Goal: Find specific page/section: Find specific page/section

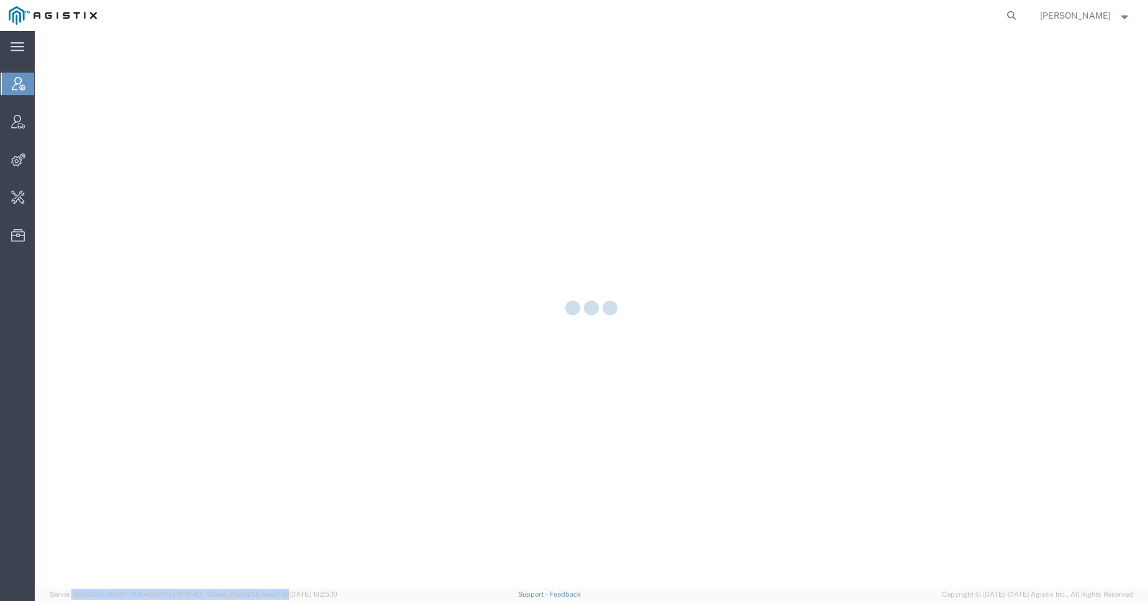
drag, startPoint x: 96, startPoint y: 592, endPoint x: 299, endPoint y: 593, distance: 203.6
click at [299, 593] on span "Server: 2025.21.0-c63077040a8 2025-10-15 10:41:40 Client: 2025.21.0-faee749 202…" at bounding box center [194, 594] width 288 height 11
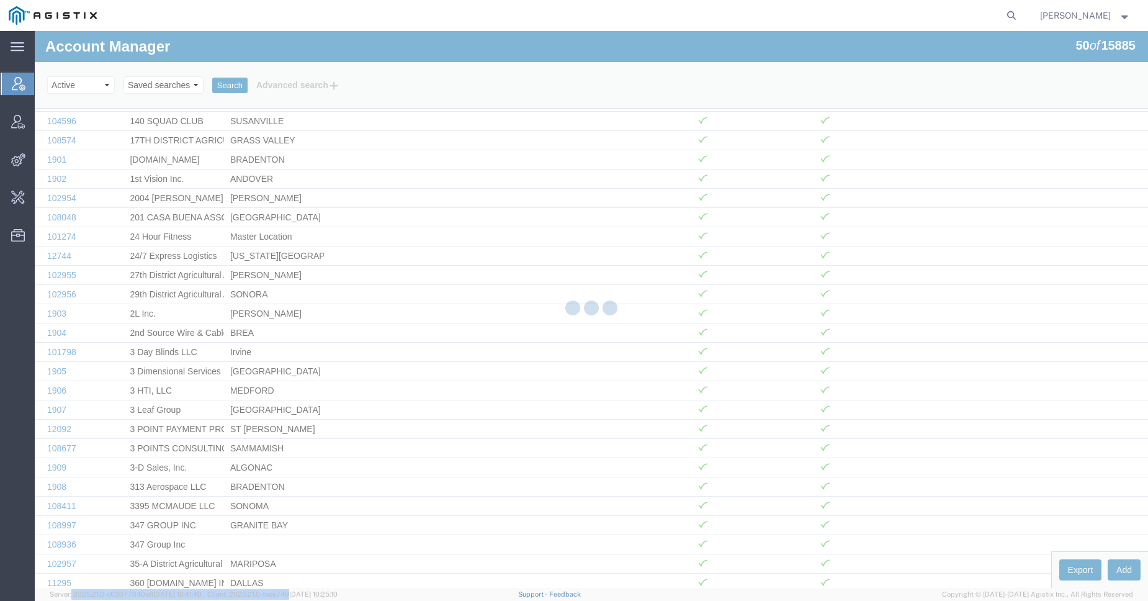
click at [256, 596] on span "Client: 2025.21.0-faee749 2025-10-15 10:25:10" at bounding box center [272, 593] width 130 height 7
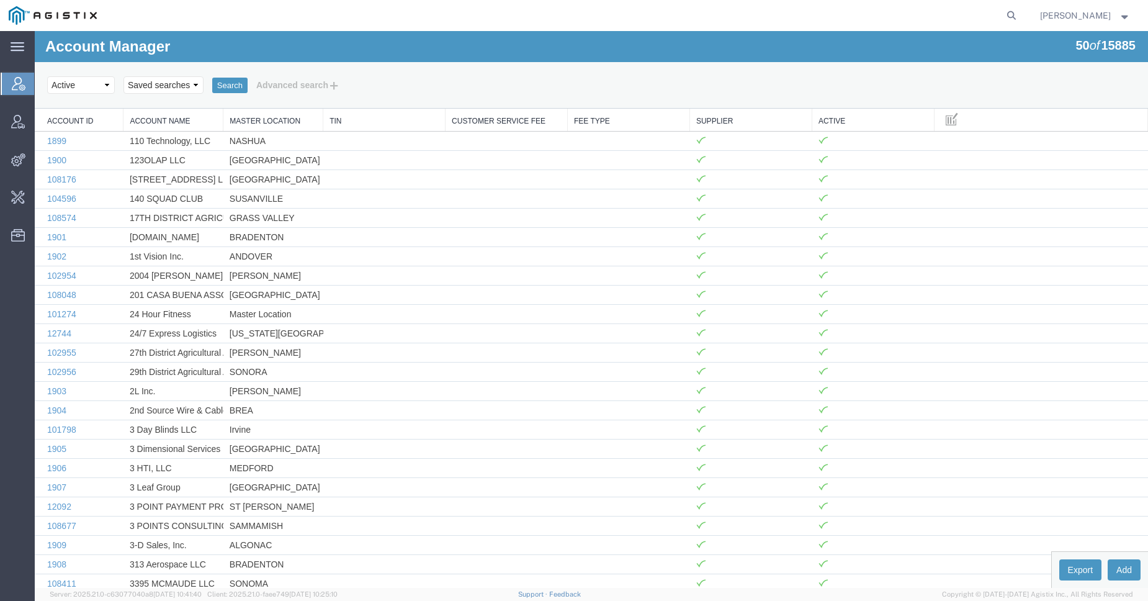
click at [294, 596] on span "Client: 2025.21.0-faee749 2025-10-15 10:25:10" at bounding box center [272, 593] width 130 height 7
copy span "faee749"
